Goal: Information Seeking & Learning: Learn about a topic

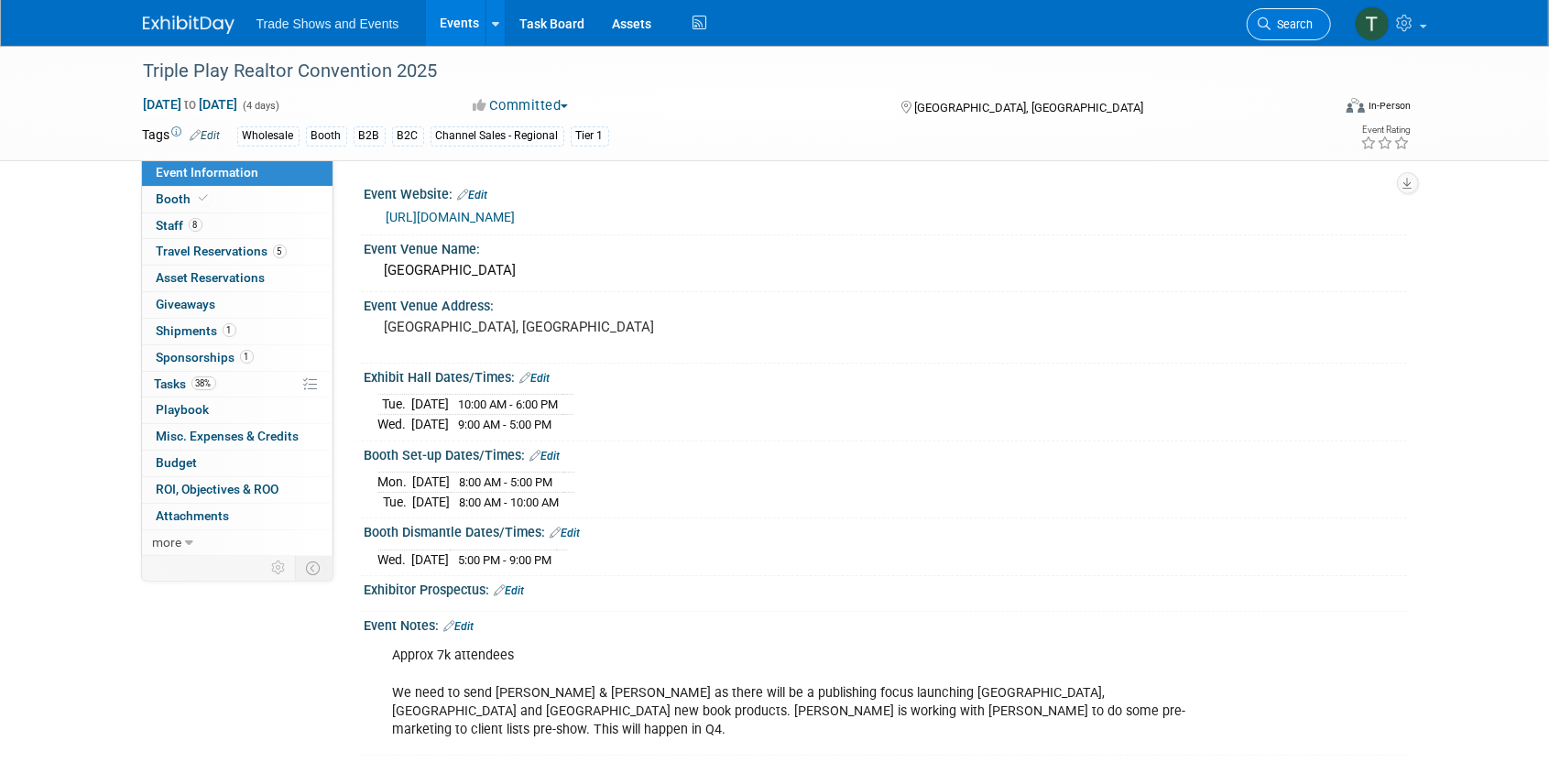
click at [1298, 20] on span "Search" at bounding box center [1292, 24] width 42 height 13
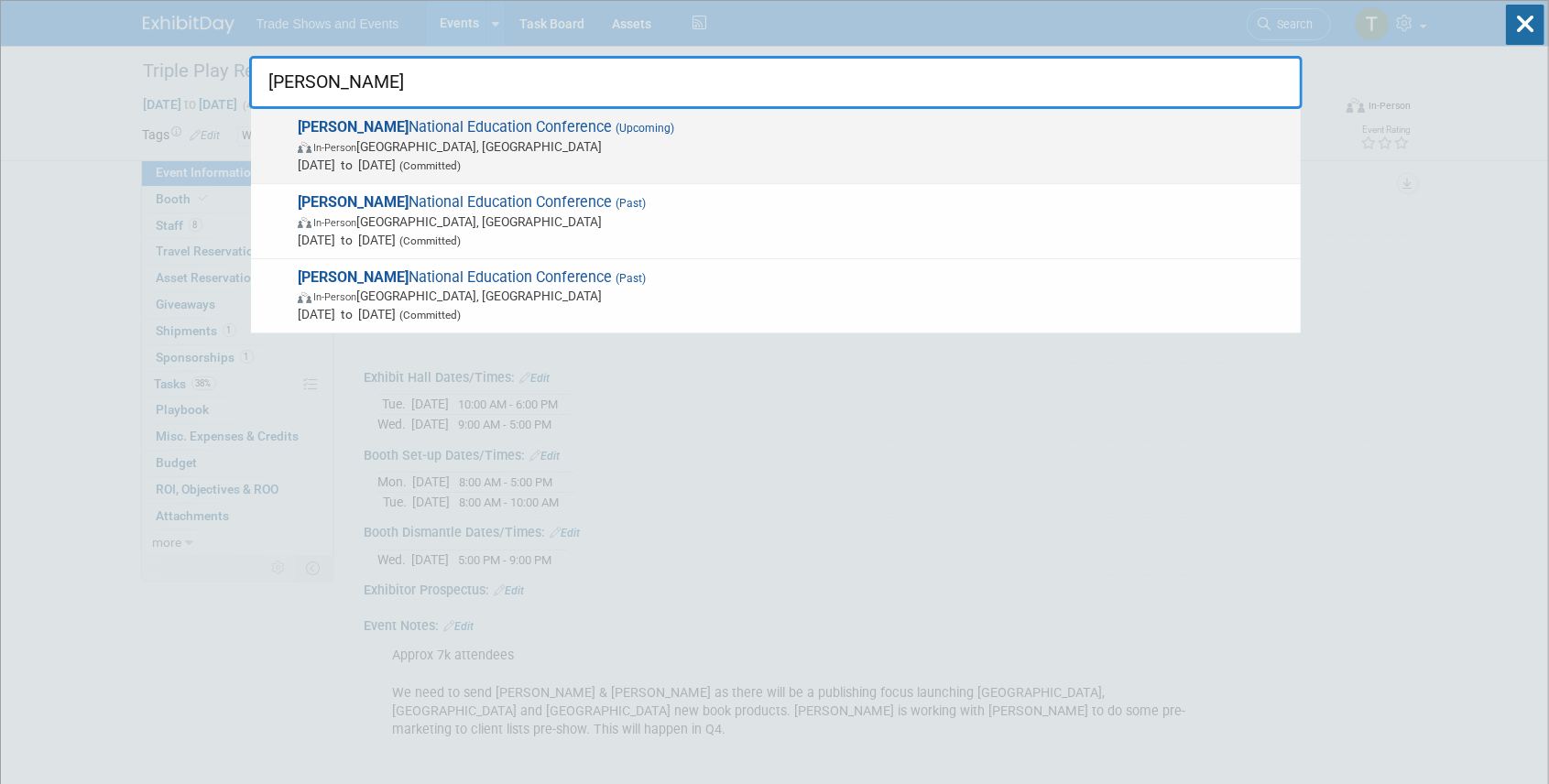
type input "sila"
click at [535, 128] on span "SILA National Education Conference (Upcoming) In-Person New Orleans, LA Oct 26,…" at bounding box center [792, 146] width 1000 height 56
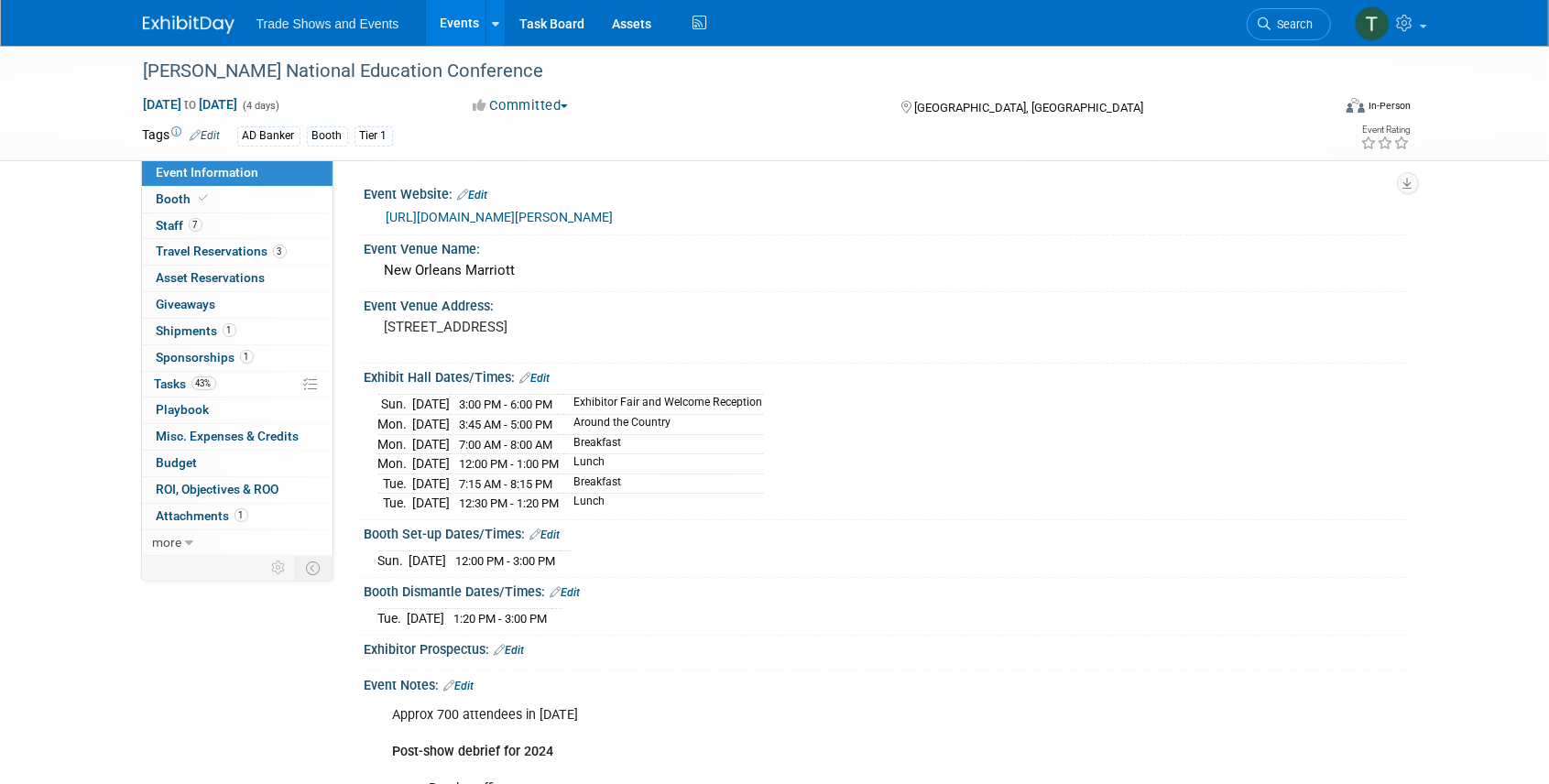
click at [509, 215] on link "https://www.sila.org/events/new-page" at bounding box center [500, 217] width 227 height 14
click at [1286, 27] on span "Search" at bounding box center [1292, 24] width 42 height 13
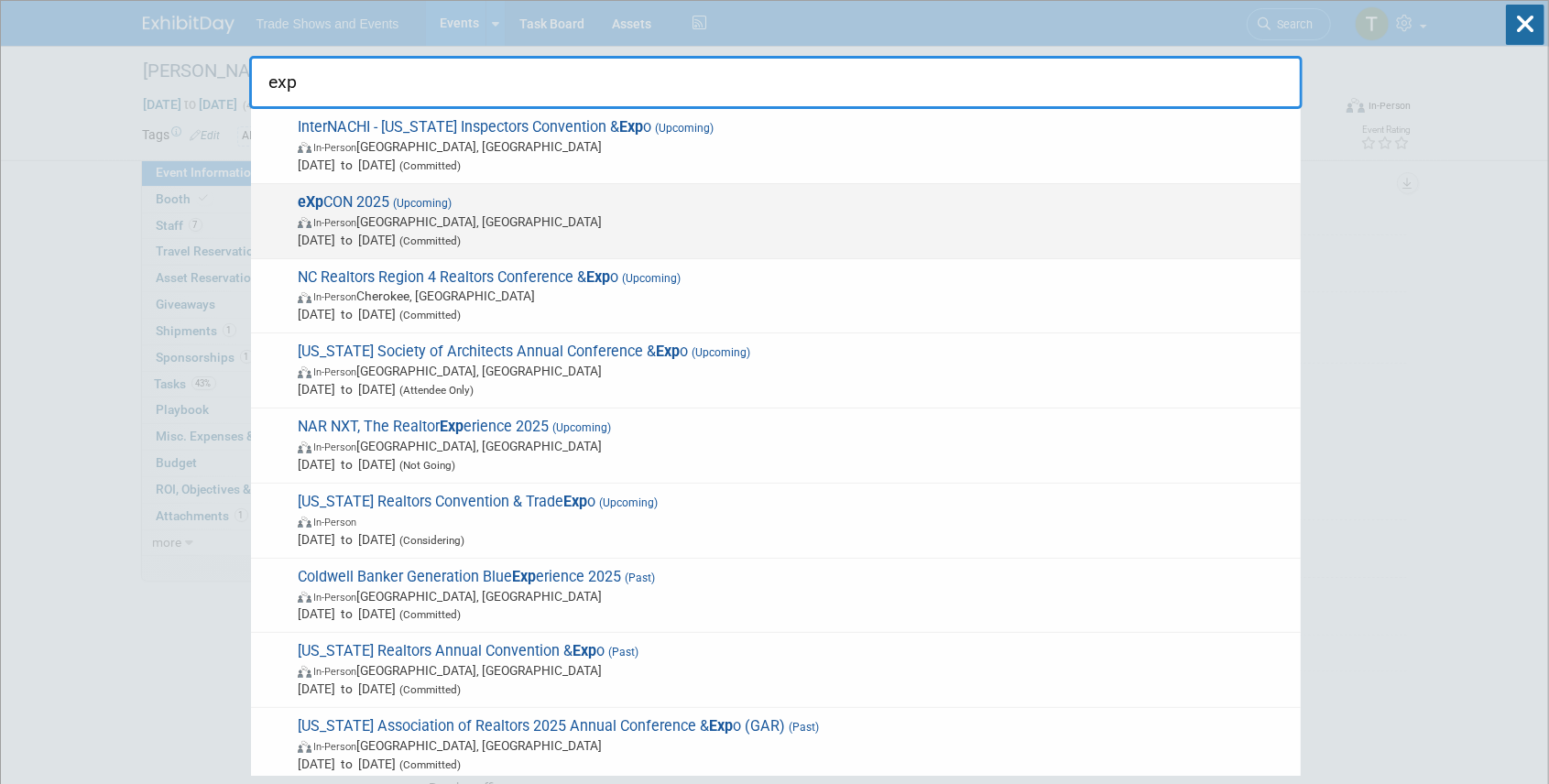
type input "exp"
click at [361, 201] on span "eXp CON 2025 (Upcoming) In-Person Miami Beach, FL Oct 19, 2025 to Oct 23, 2025 …" at bounding box center [792, 221] width 1000 height 56
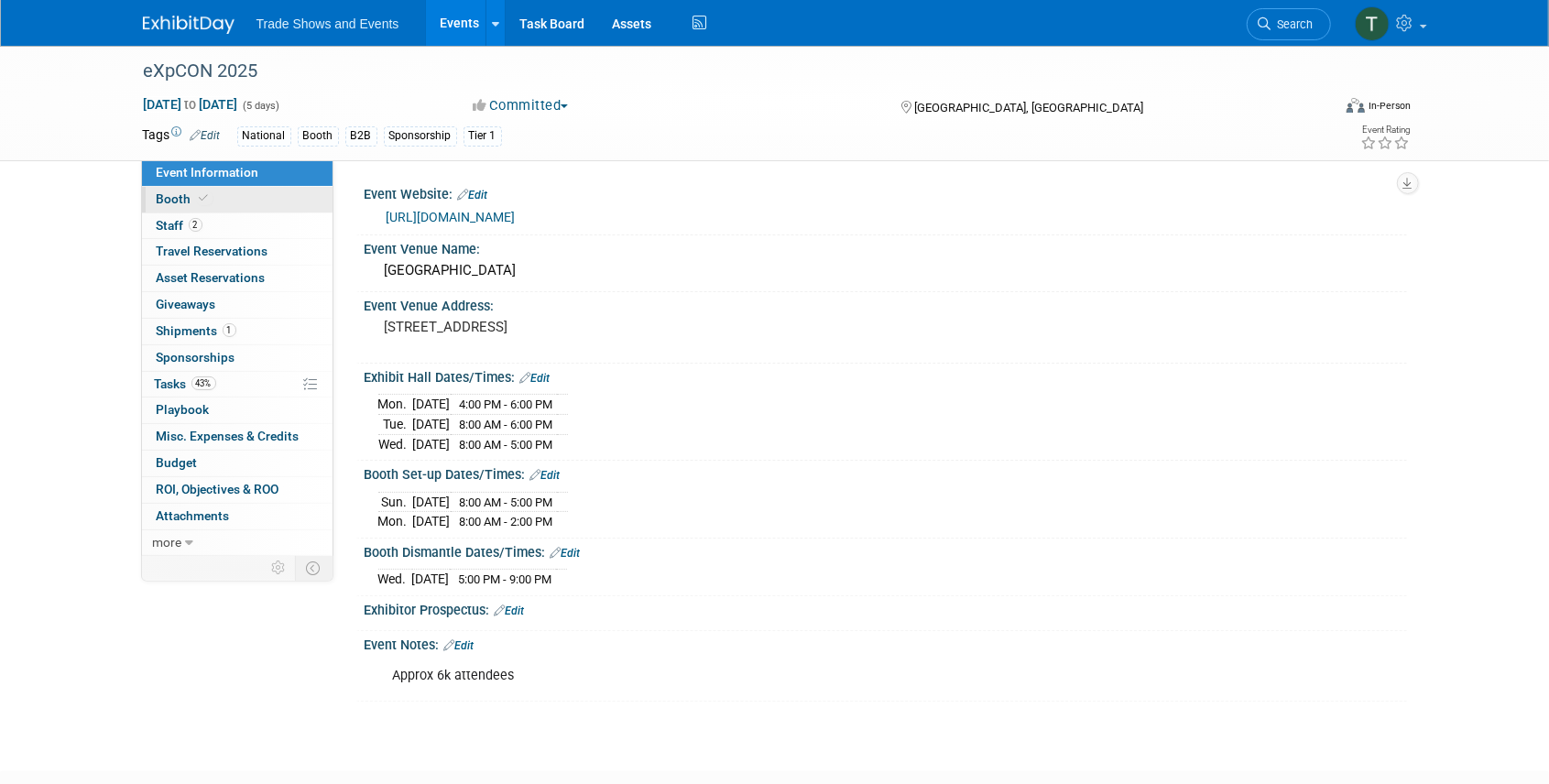
click at [179, 202] on span "Booth" at bounding box center [184, 198] width 56 height 14
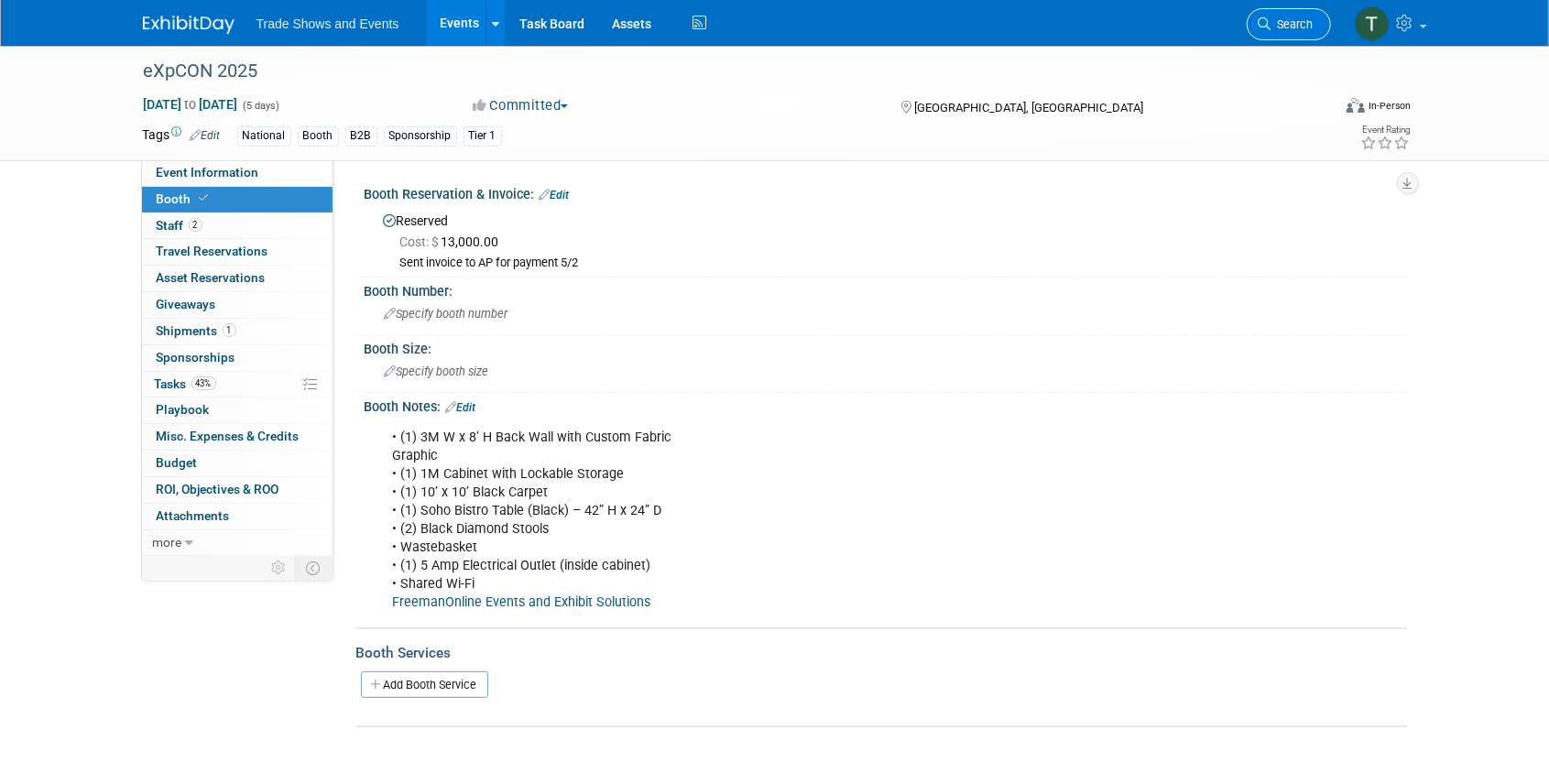
click at [1301, 17] on span "Search" at bounding box center [1292, 24] width 42 height 13
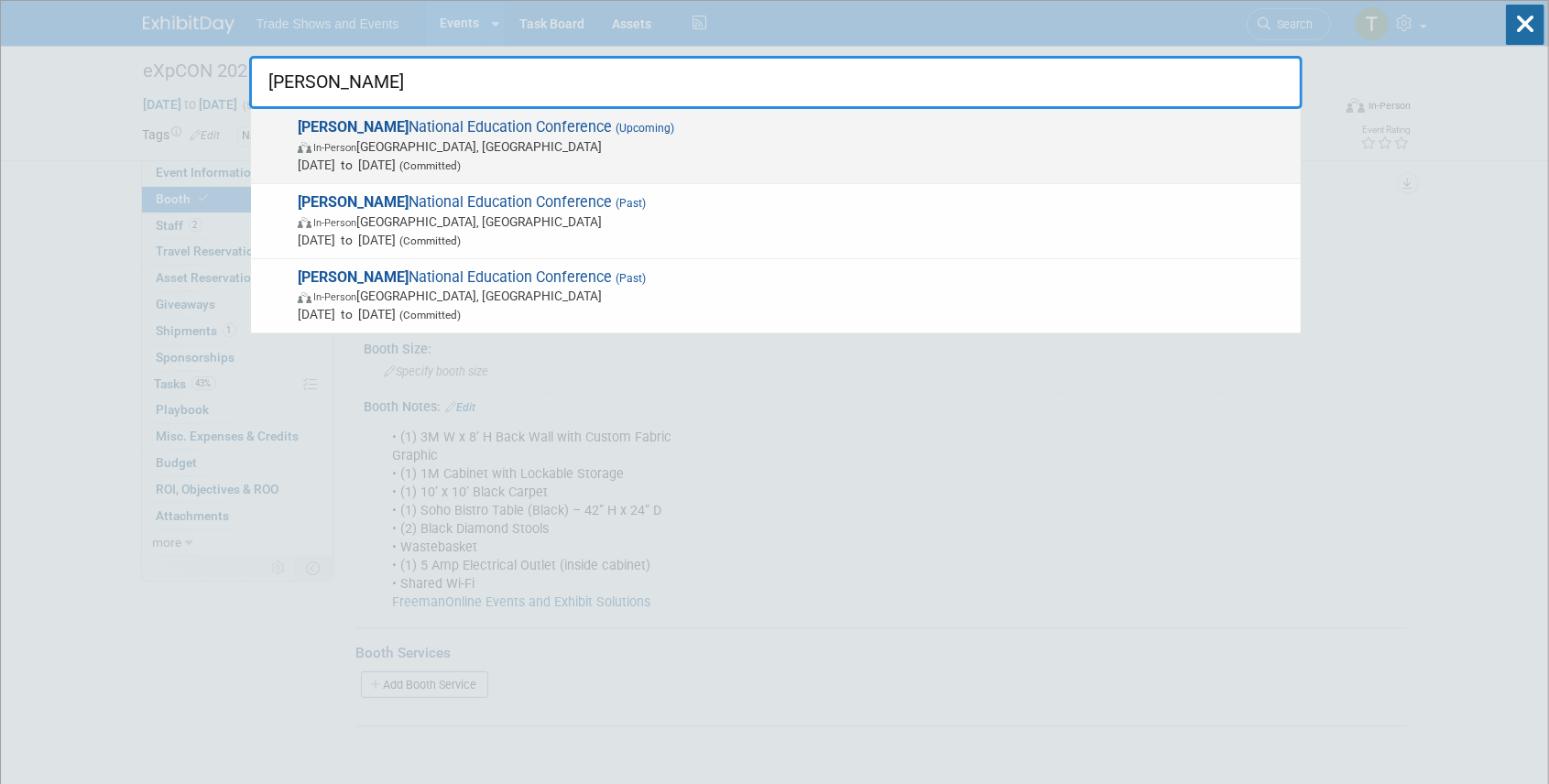
type input "[PERSON_NAME]"
click at [503, 120] on span "[PERSON_NAME] National Education Conference (Upcoming) In-Person [GEOGRAPHIC_DA…" at bounding box center [792, 146] width 1000 height 56
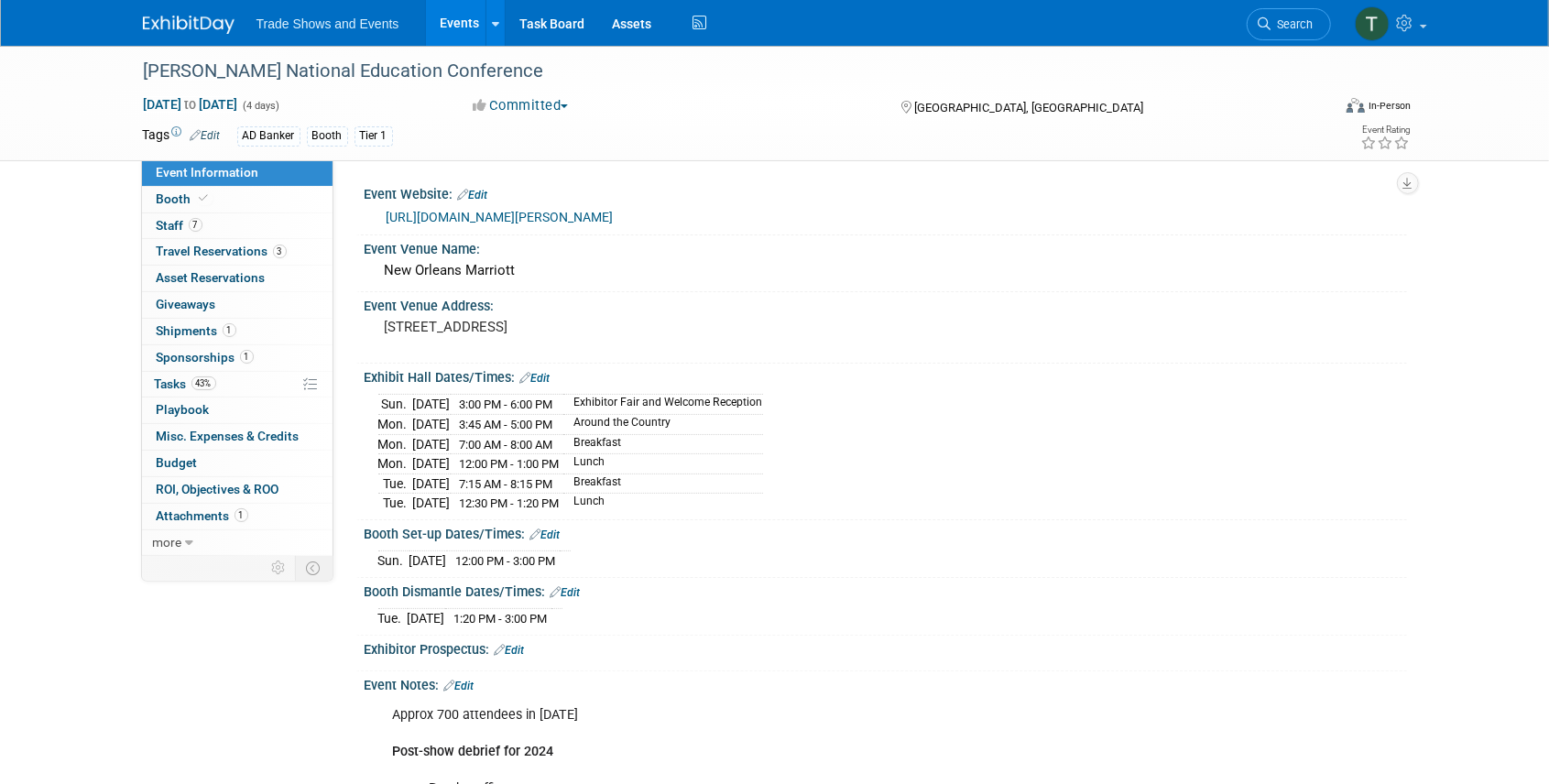
click at [445, 22] on link "Events" at bounding box center [460, 23] width 67 height 46
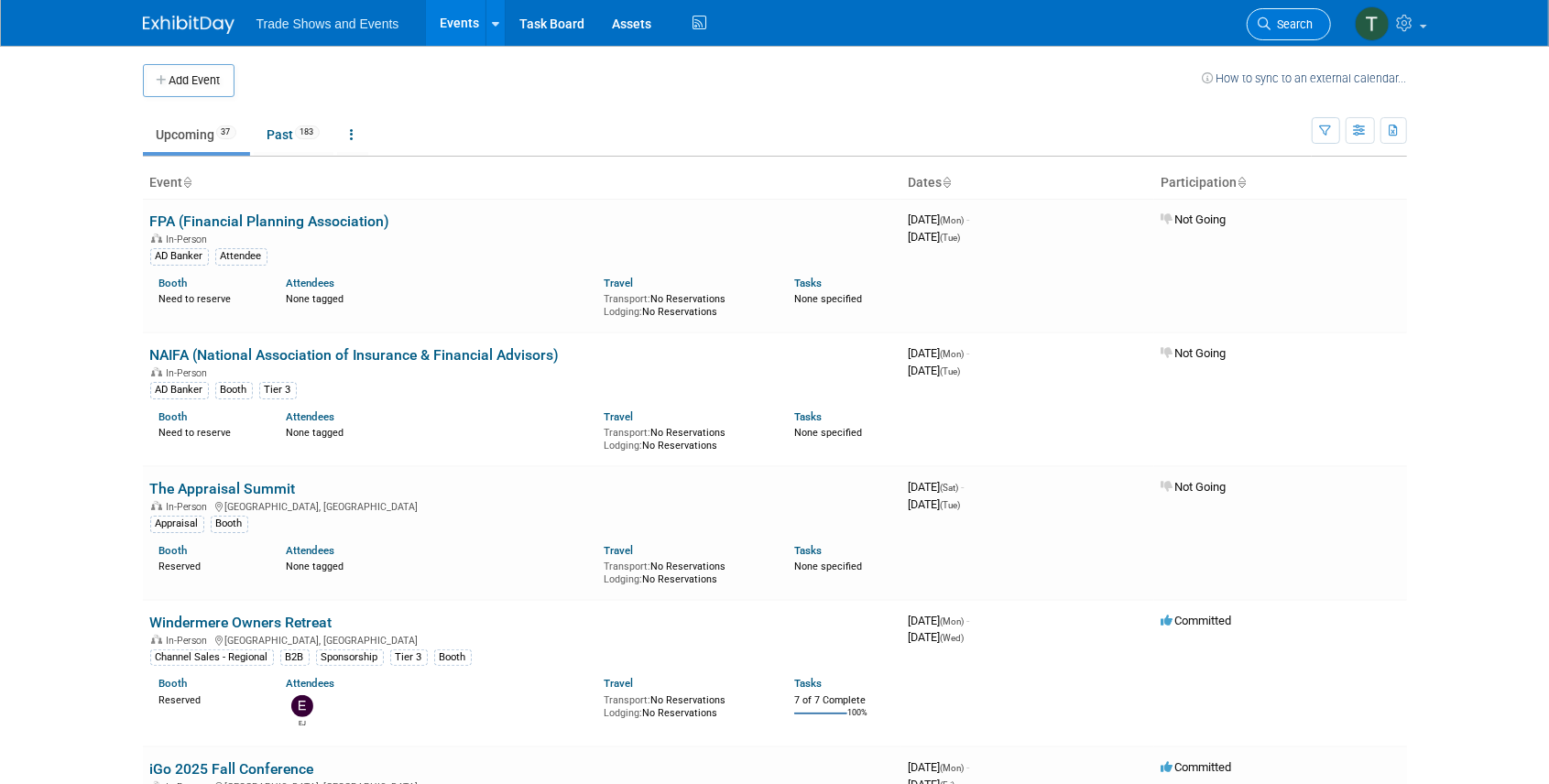
click at [1265, 24] on icon at bounding box center [1265, 23] width 12 height 12
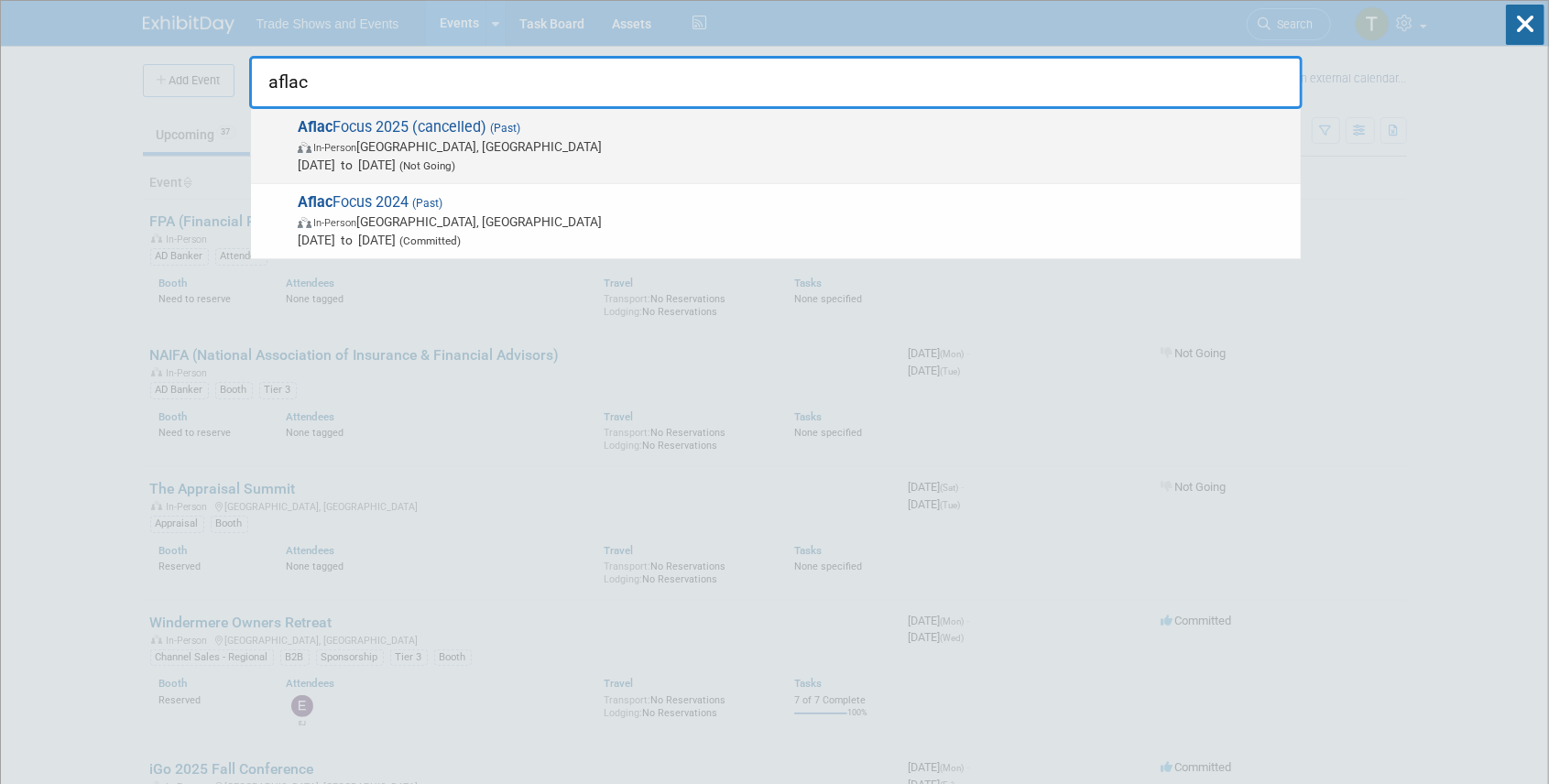
type input "aflac"
click at [370, 121] on span "Aflac Focus 2025 (cancelled) (Past) In-Person Dallas, TX Jan 7, 2025 to Jan 9, …" at bounding box center [792, 146] width 1000 height 56
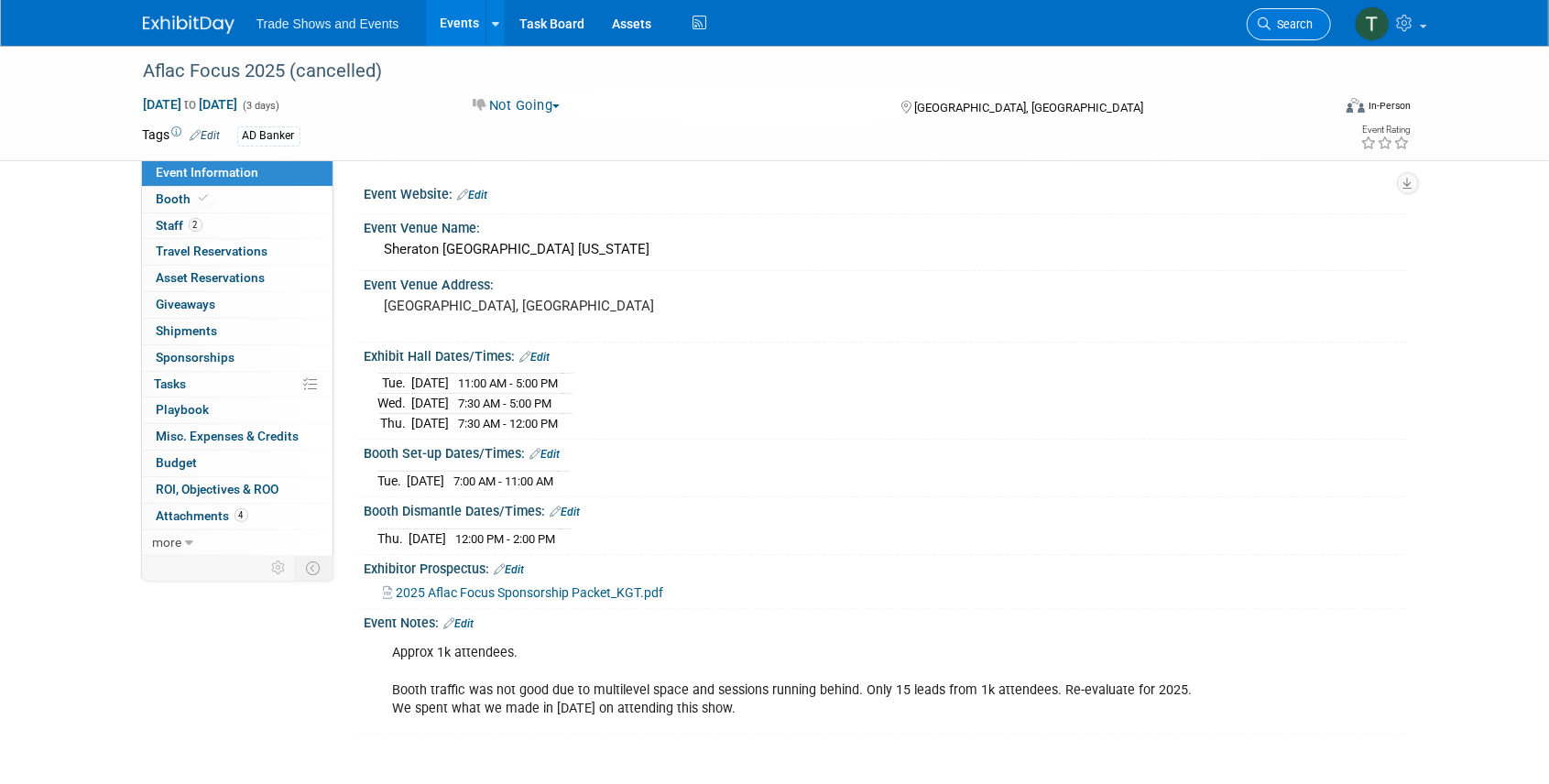
click at [1284, 17] on span "Search" at bounding box center [1292, 24] width 42 height 13
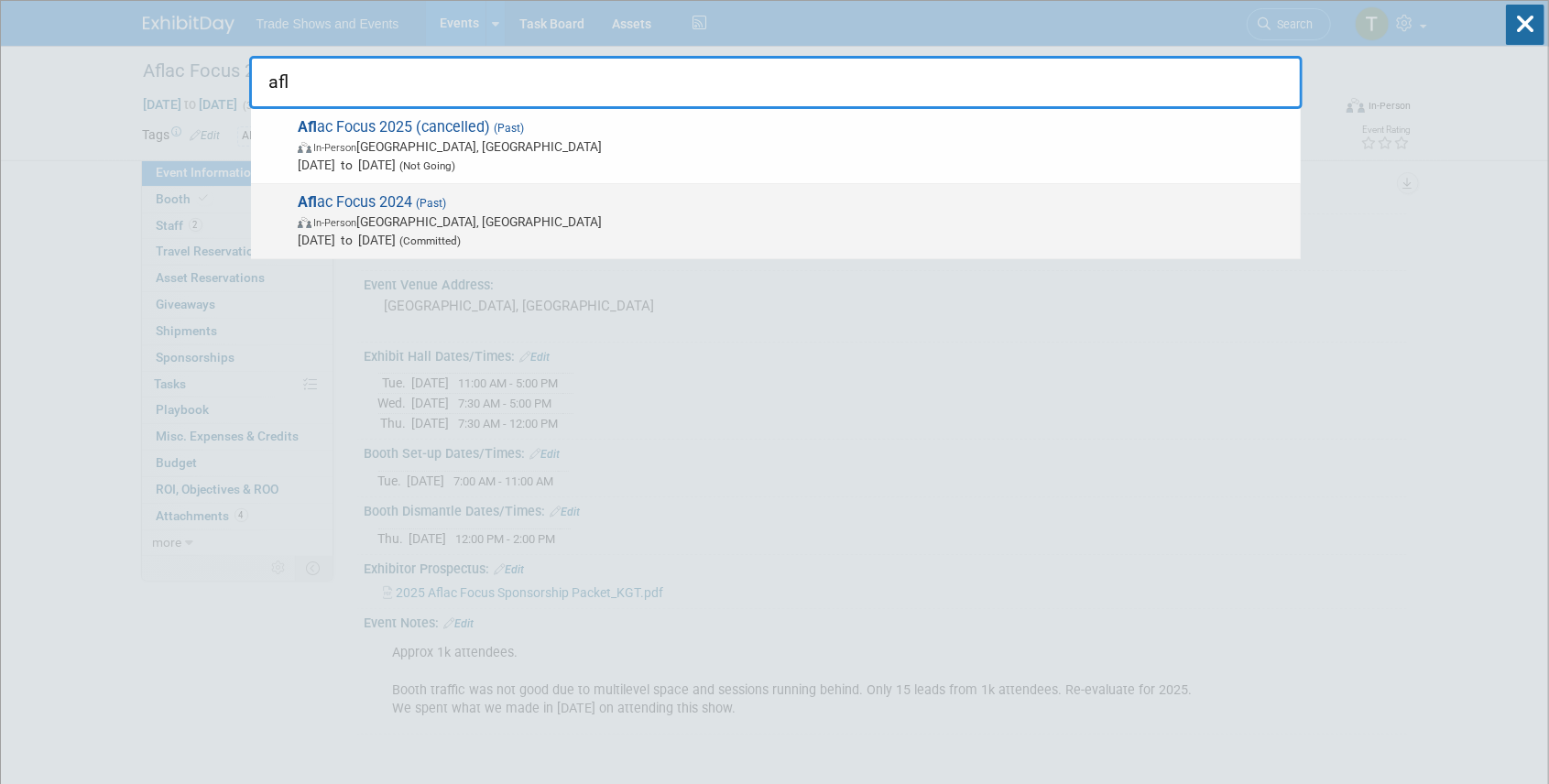
type input "afl"
click at [426, 207] on span "(Past)" at bounding box center [429, 203] width 34 height 12
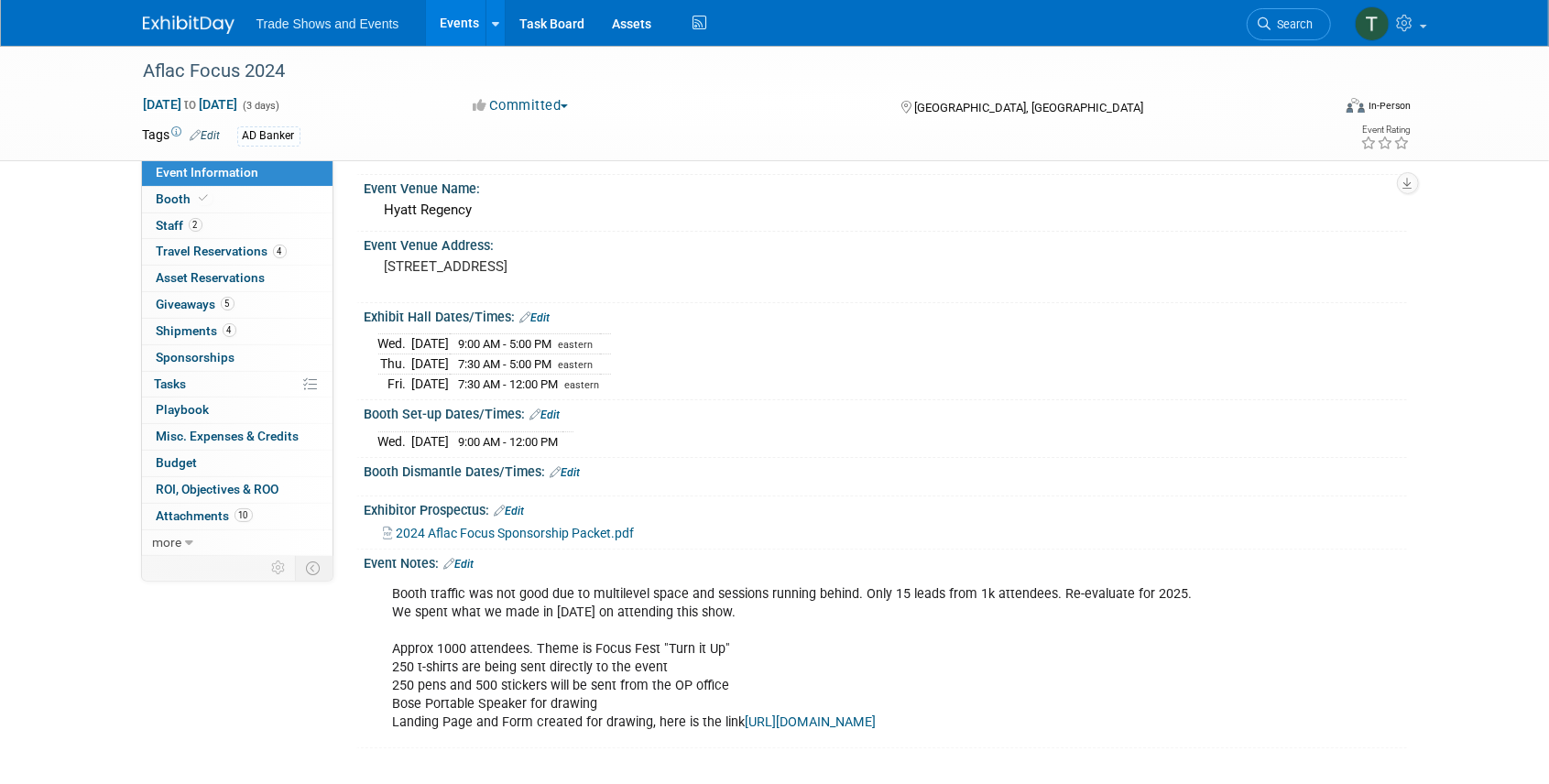
scroll to position [60, 0]
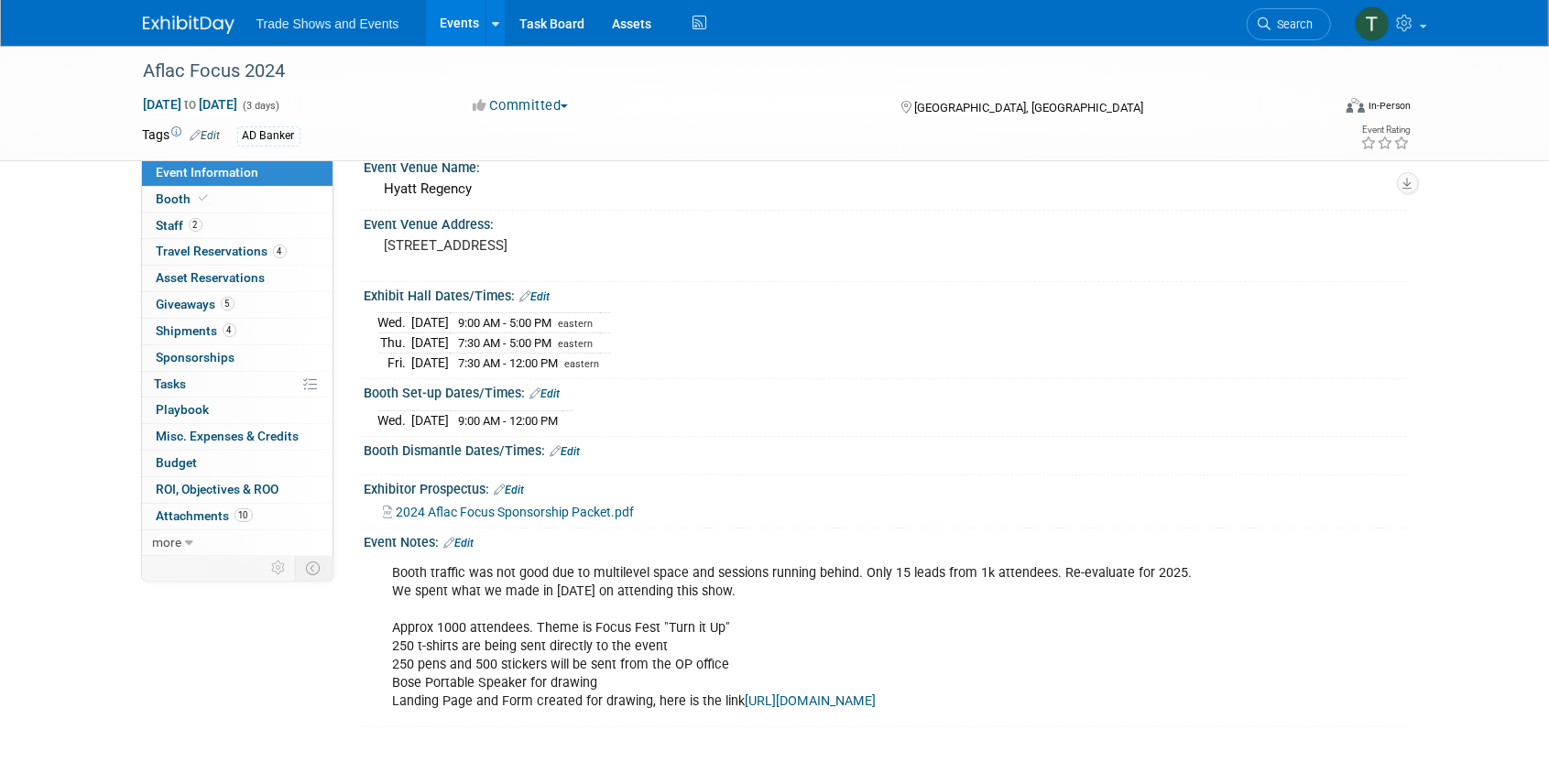
click at [1288, 22] on span "Search" at bounding box center [1292, 24] width 42 height 13
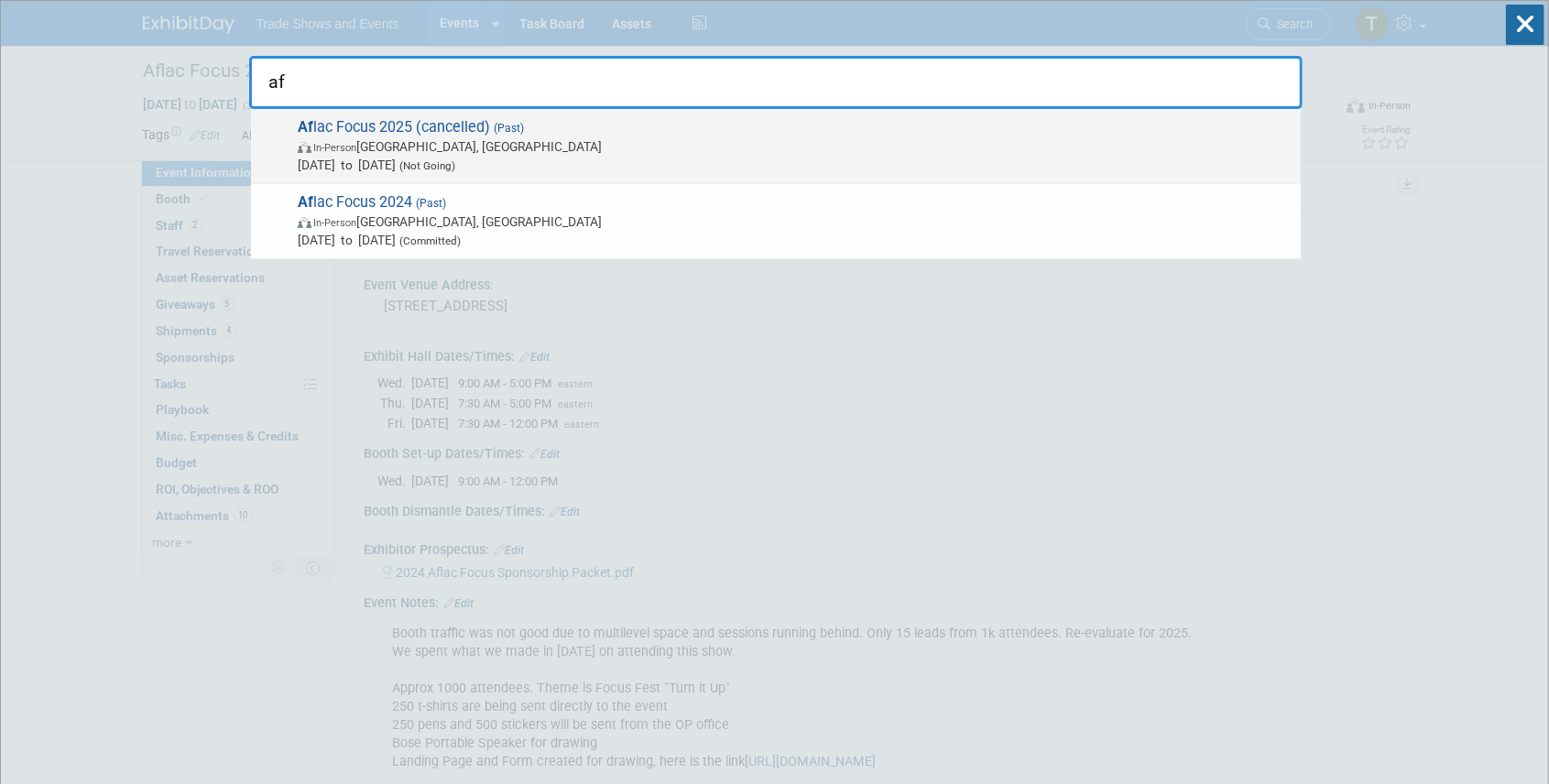
type input "af"
click at [336, 118] on span "Af lac Focus 2025 (cancelled) (Past) In-Person Dallas, TX Jan 7, 2025 to Jan 9,…" at bounding box center [792, 146] width 1000 height 56
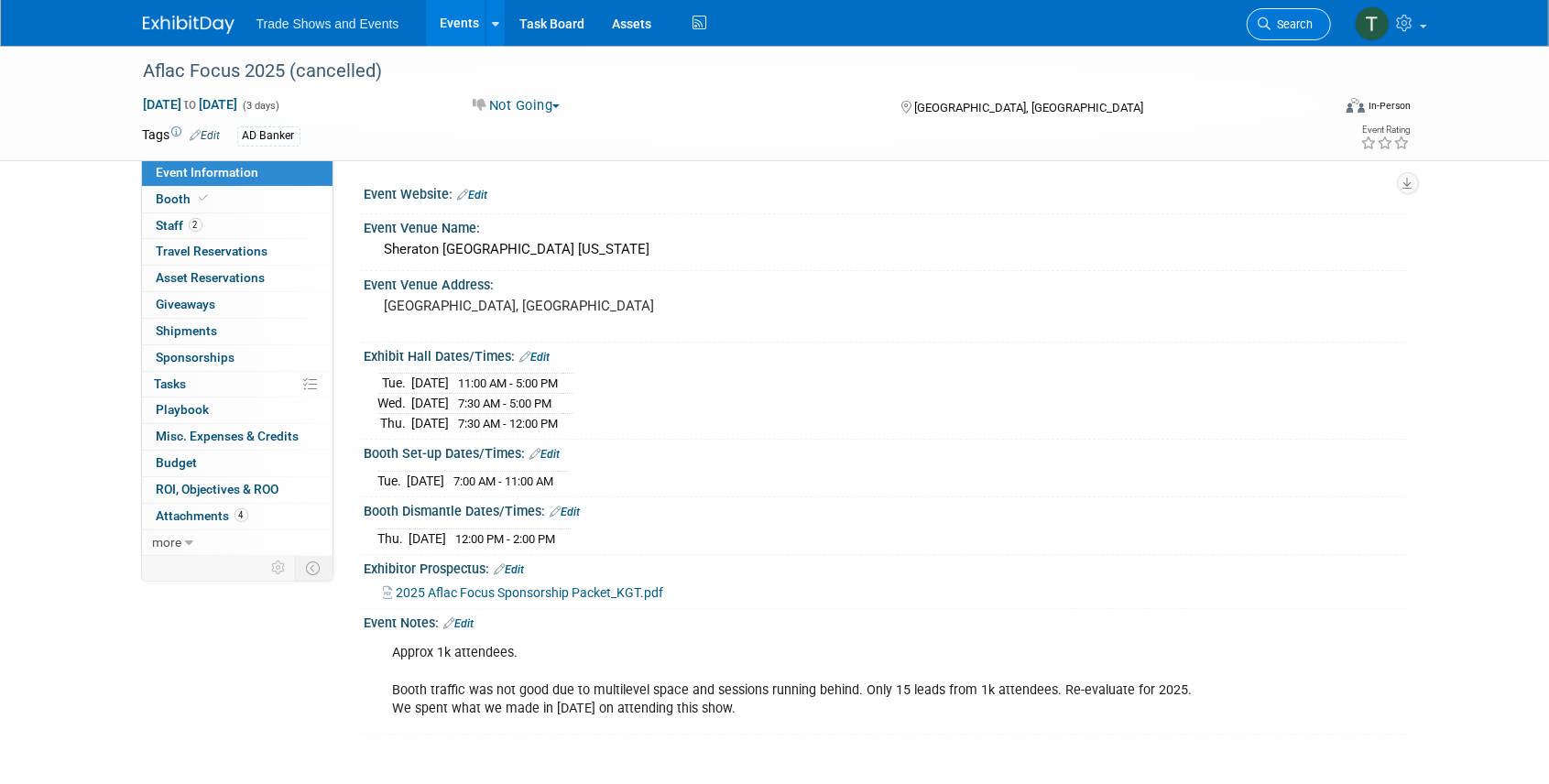
click at [1262, 24] on icon at bounding box center [1265, 23] width 12 height 12
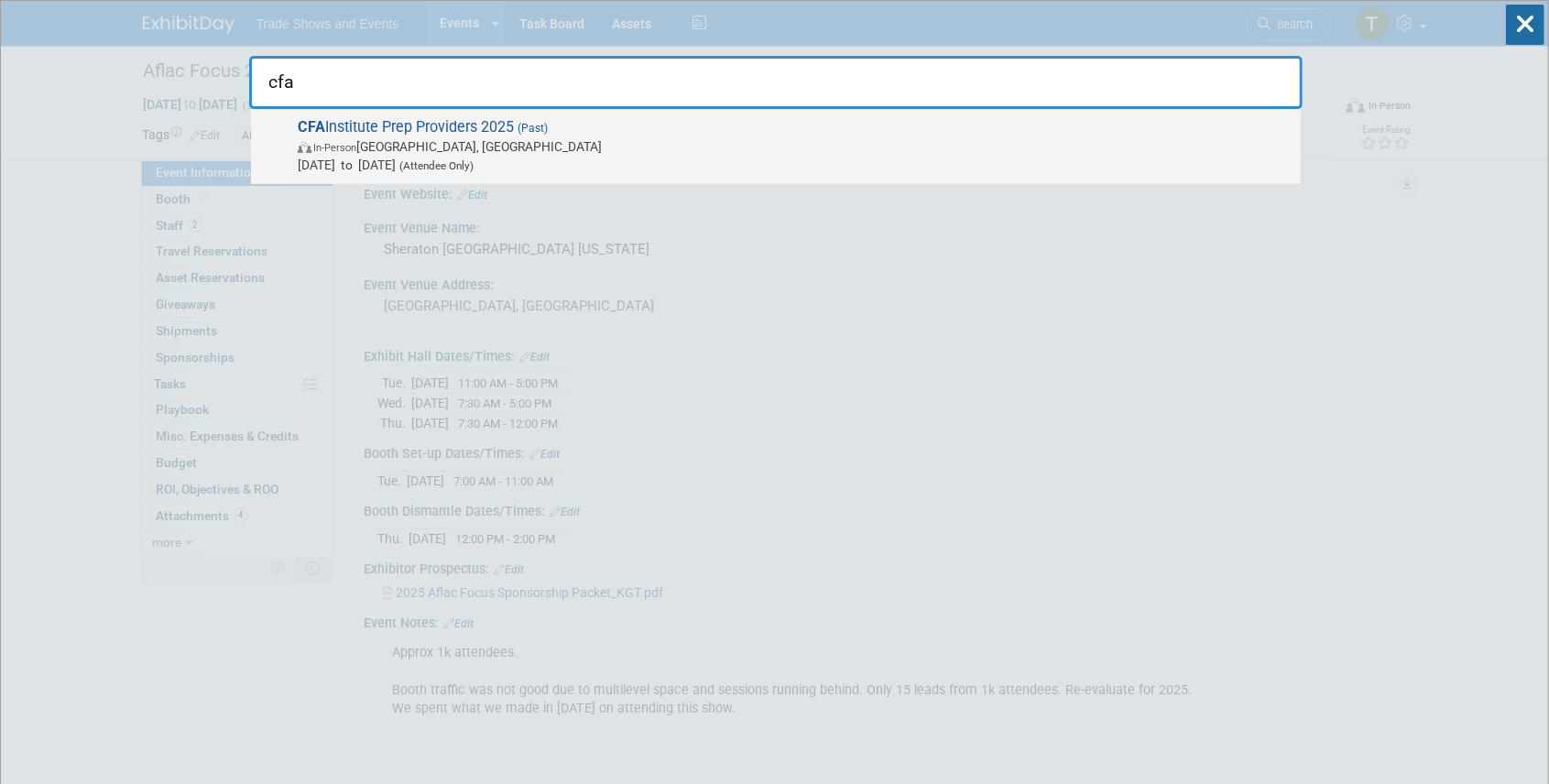
type input "cfa"
click at [472, 126] on span "CFA Institute Prep Providers 2025 (Past) In-Person Chicago, IL May 4, 2025 to M…" at bounding box center [792, 146] width 1000 height 56
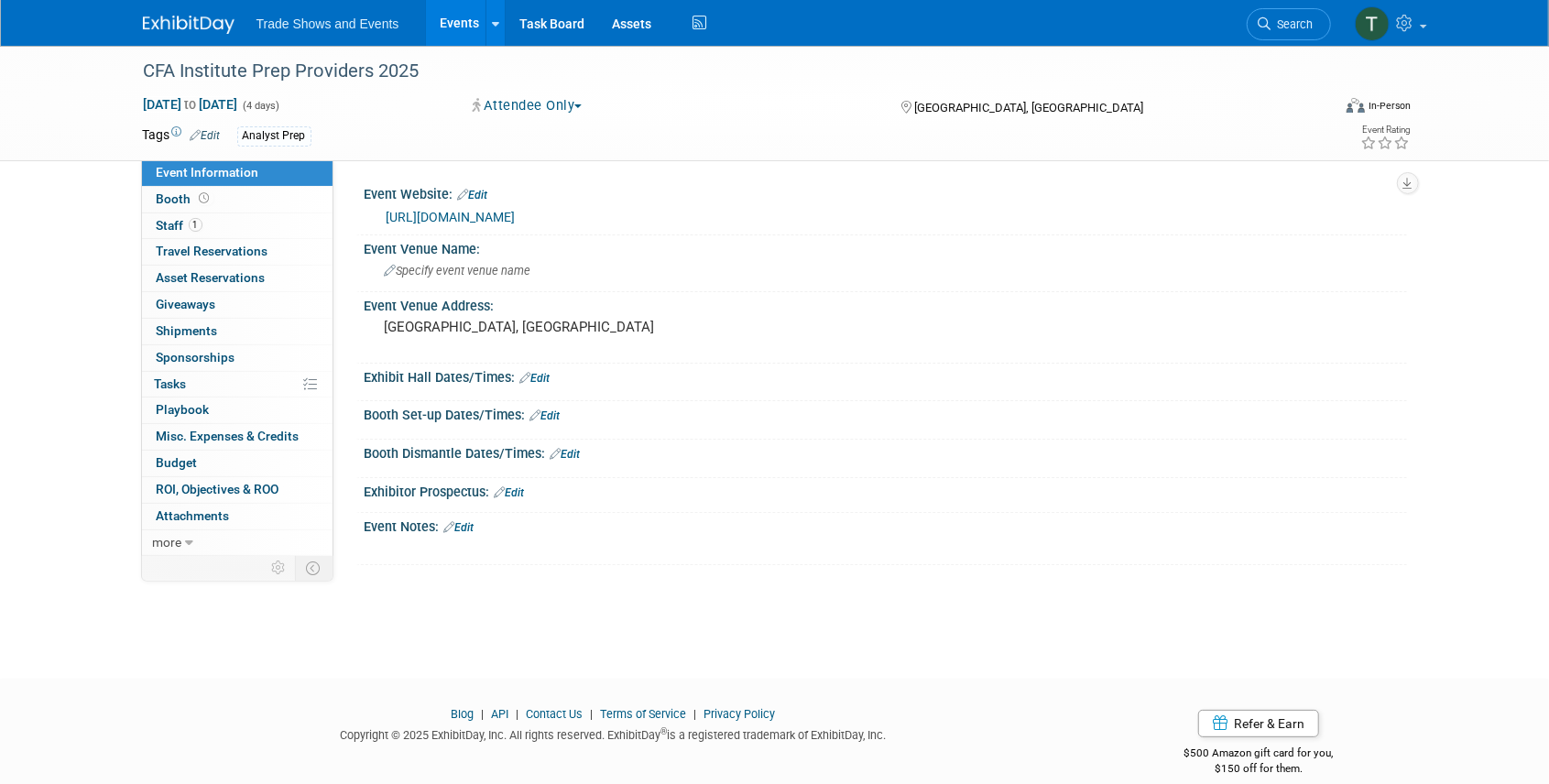
click at [516, 217] on link "https://global.cfainstituteevents.org/event/09ef7156-3d70-4253-892c-67456f4aec2…" at bounding box center [450, 217] width 129 height 14
click at [1291, 24] on span "Search" at bounding box center [1292, 24] width 42 height 13
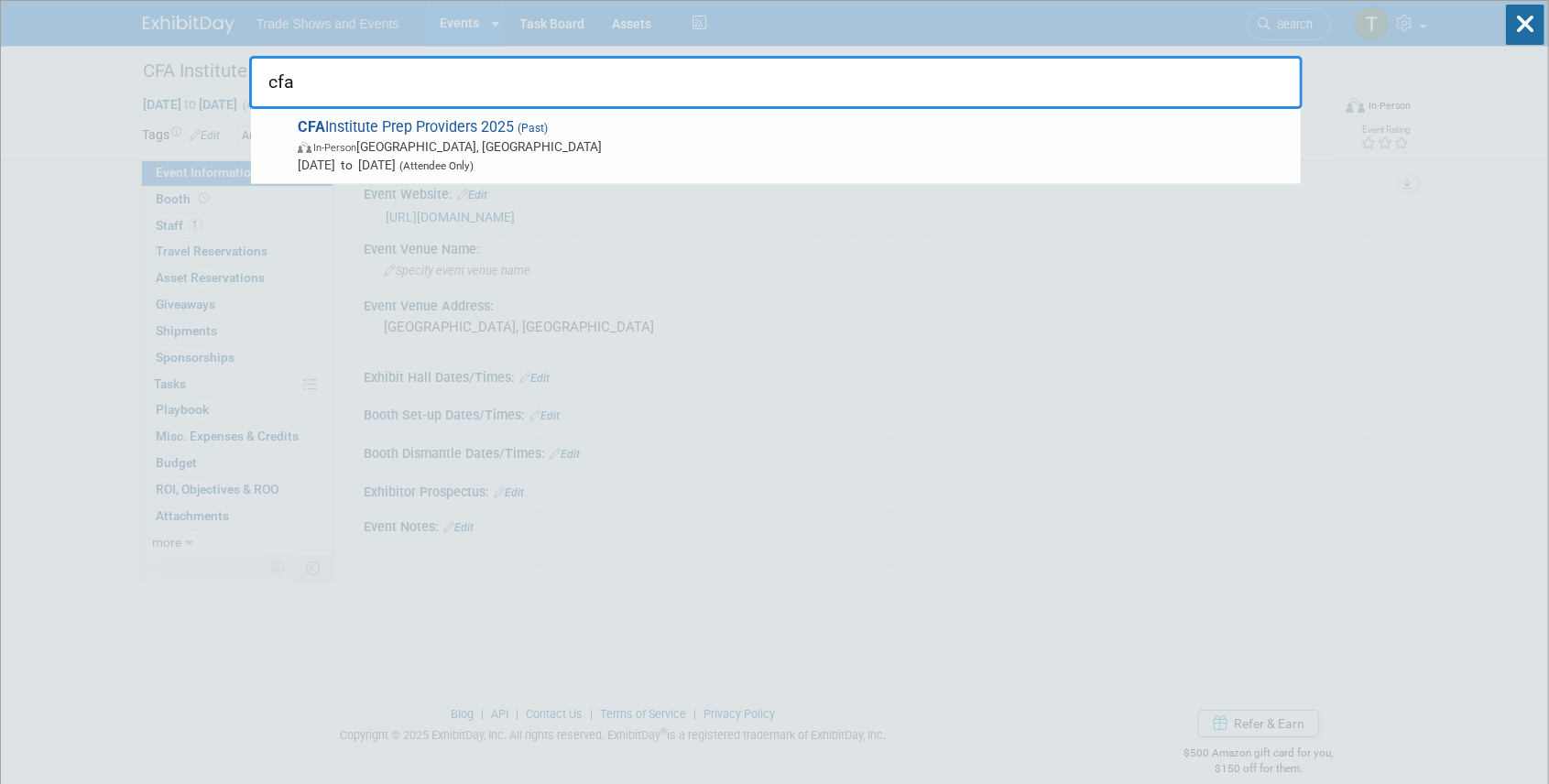
type input "cfa"
